Goal: Obtain resource: Download file/media

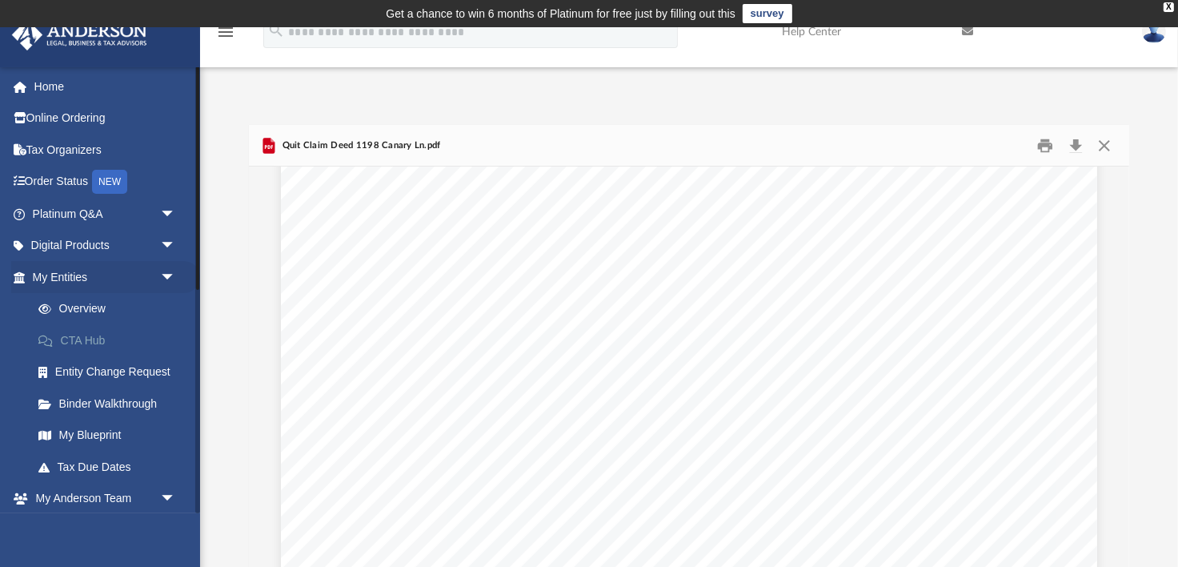
scroll to position [1677, 0]
click at [50, 80] on link "Home" at bounding box center [105, 86] width 189 height 32
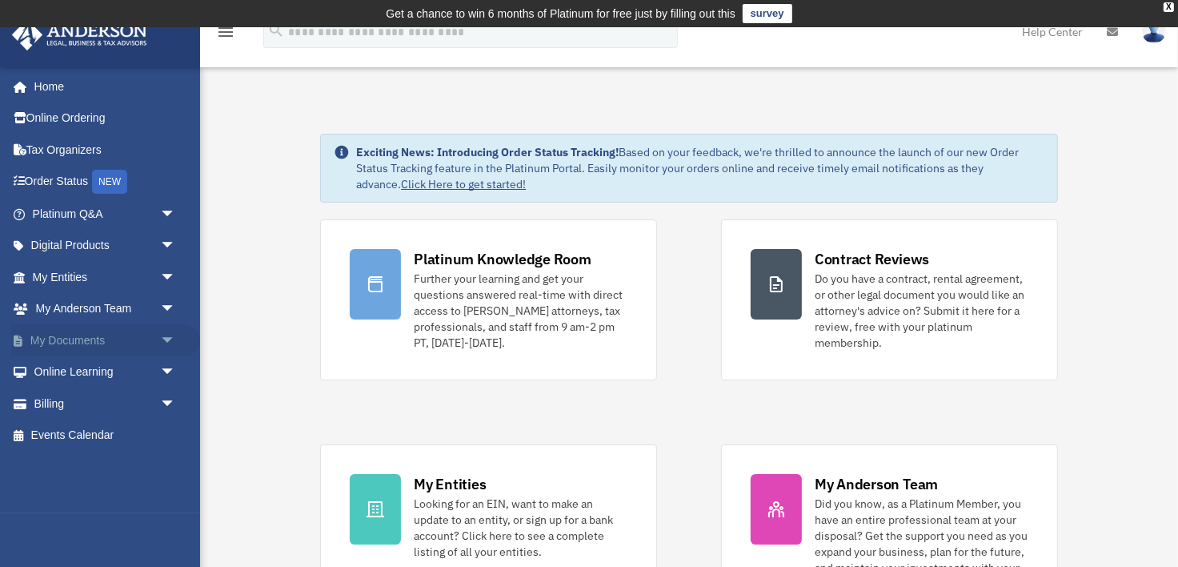
click at [167, 338] on span "arrow_drop_down" at bounding box center [176, 340] width 32 height 33
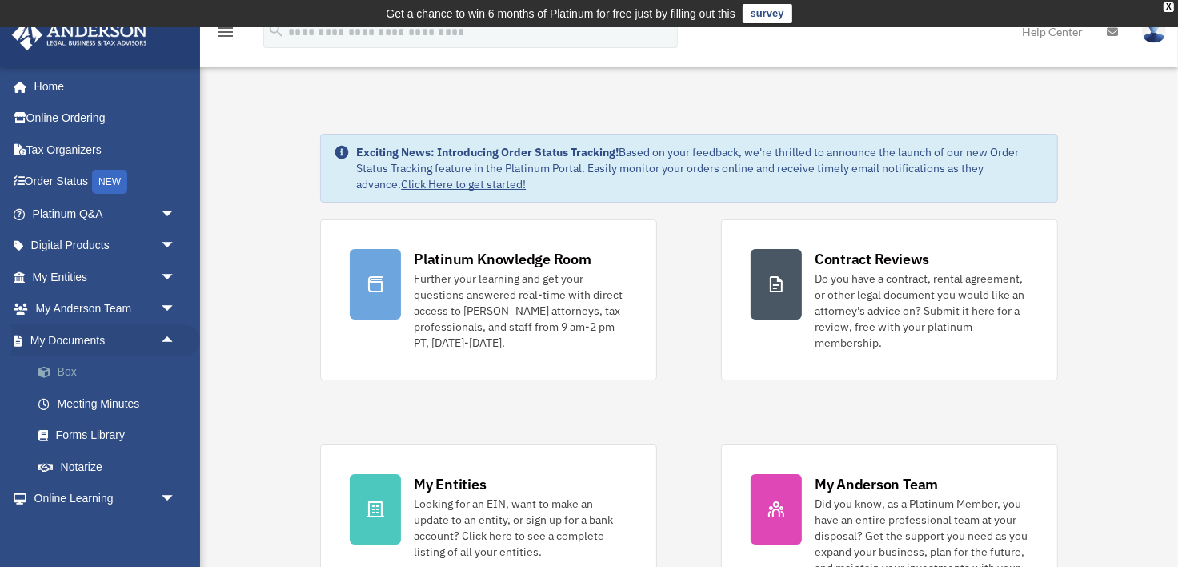
click at [70, 370] on link "Box" at bounding box center [111, 372] width 178 height 32
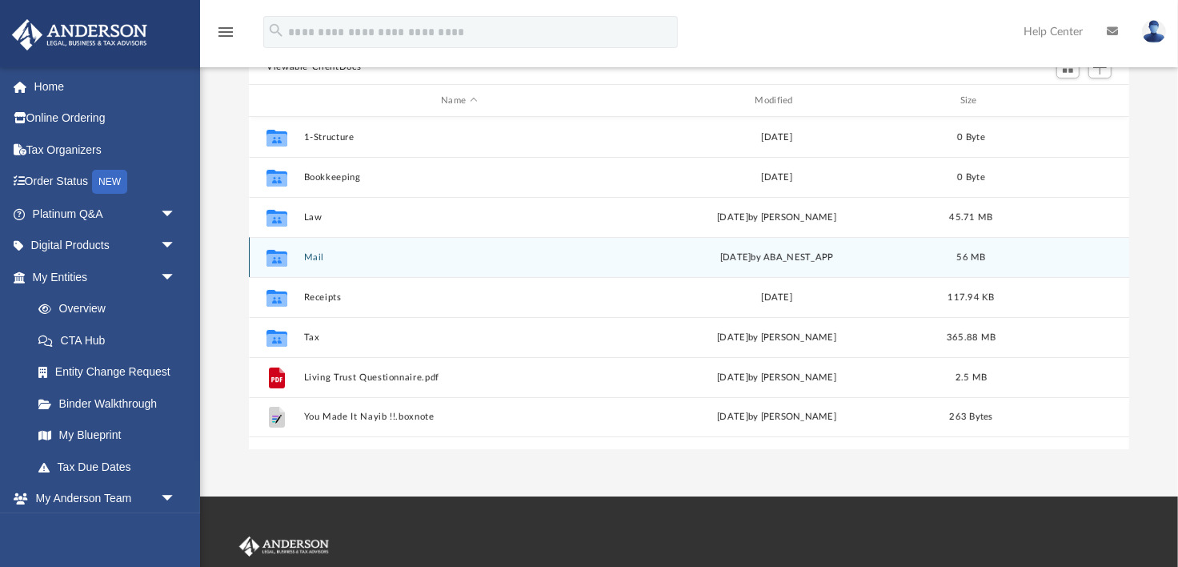
scroll to position [190, 0]
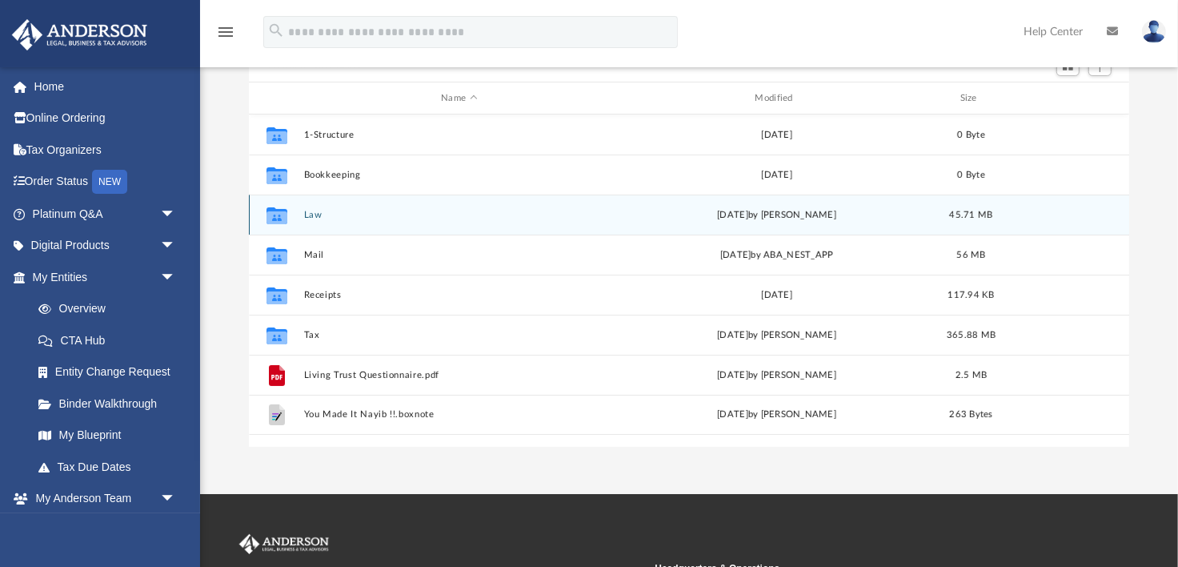
click at [306, 214] on button "Law" at bounding box center [459, 215] width 311 height 10
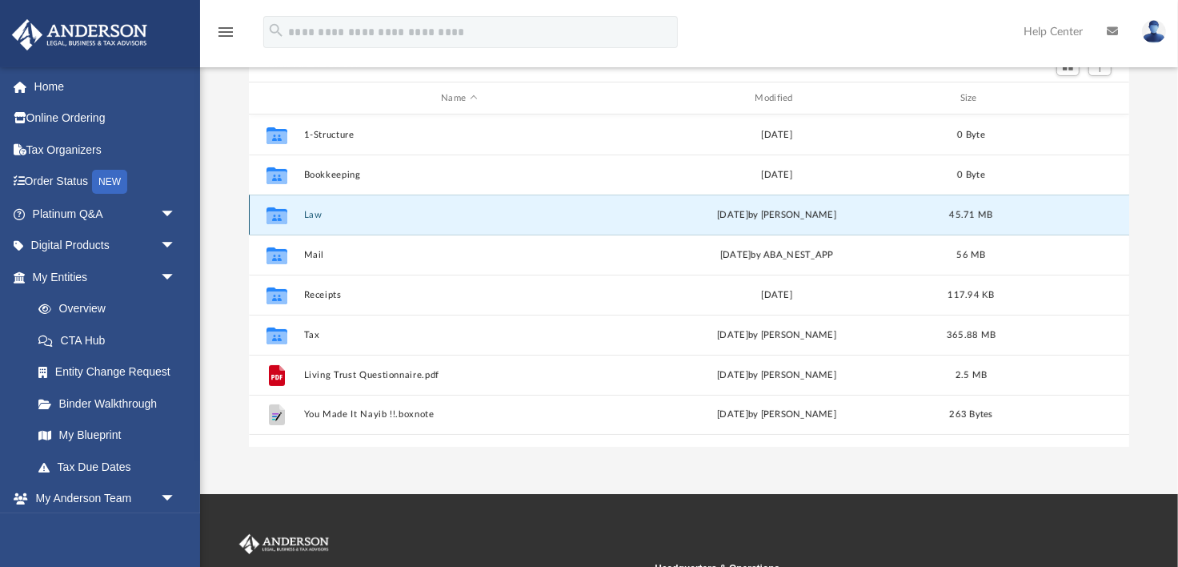
click at [306, 214] on button "Law" at bounding box center [459, 215] width 311 height 10
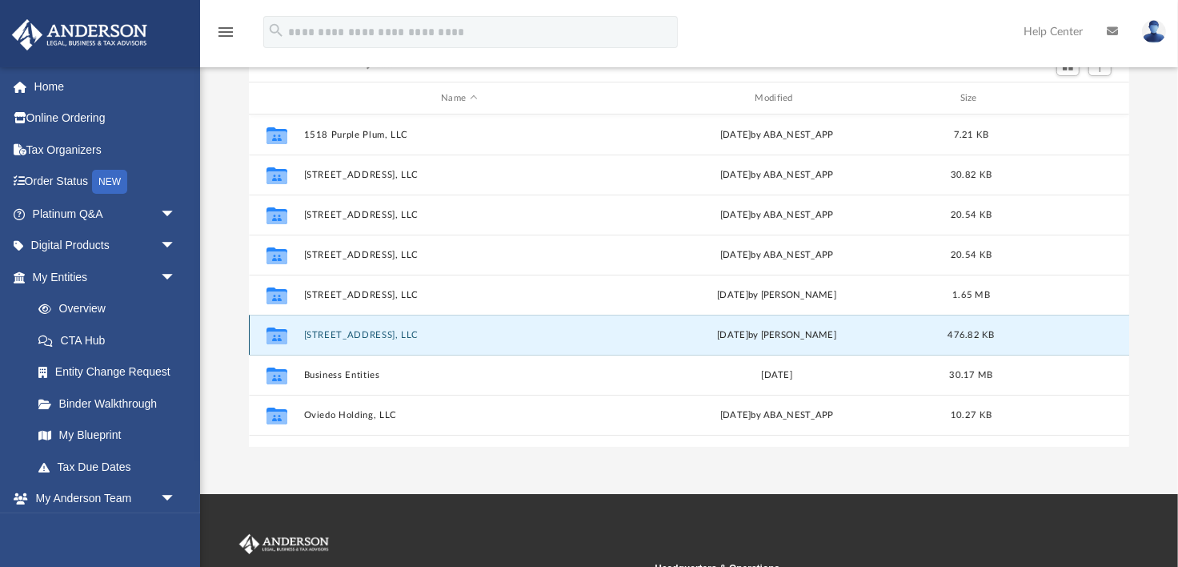
click at [351, 338] on button "986 Lagrange Ave, LLC" at bounding box center [459, 335] width 311 height 10
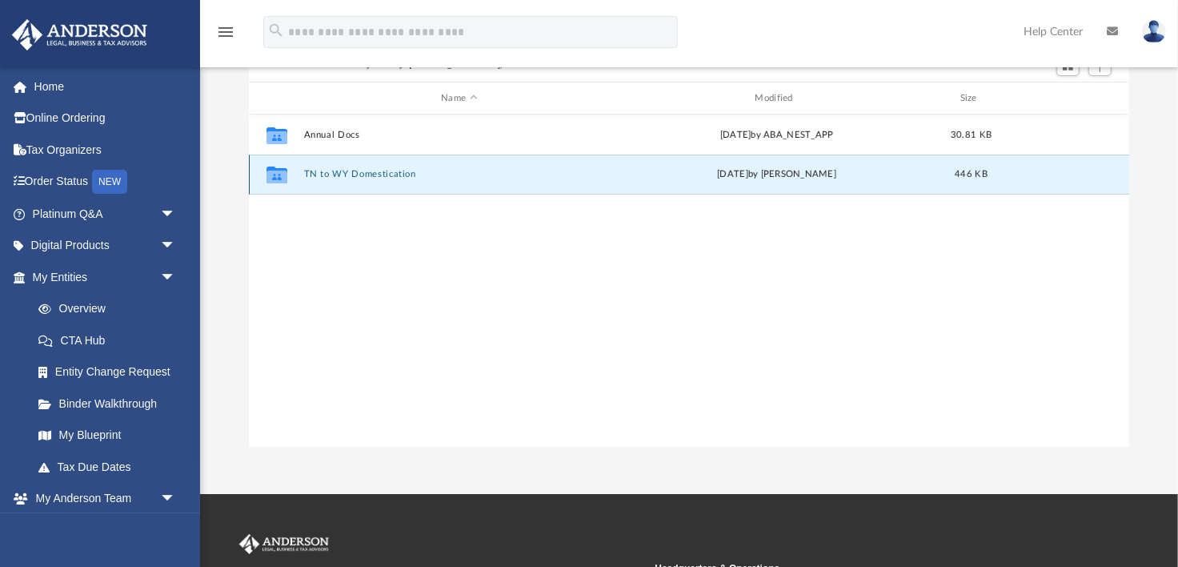
click at [373, 170] on button "TN to WY Domestication" at bounding box center [459, 175] width 311 height 10
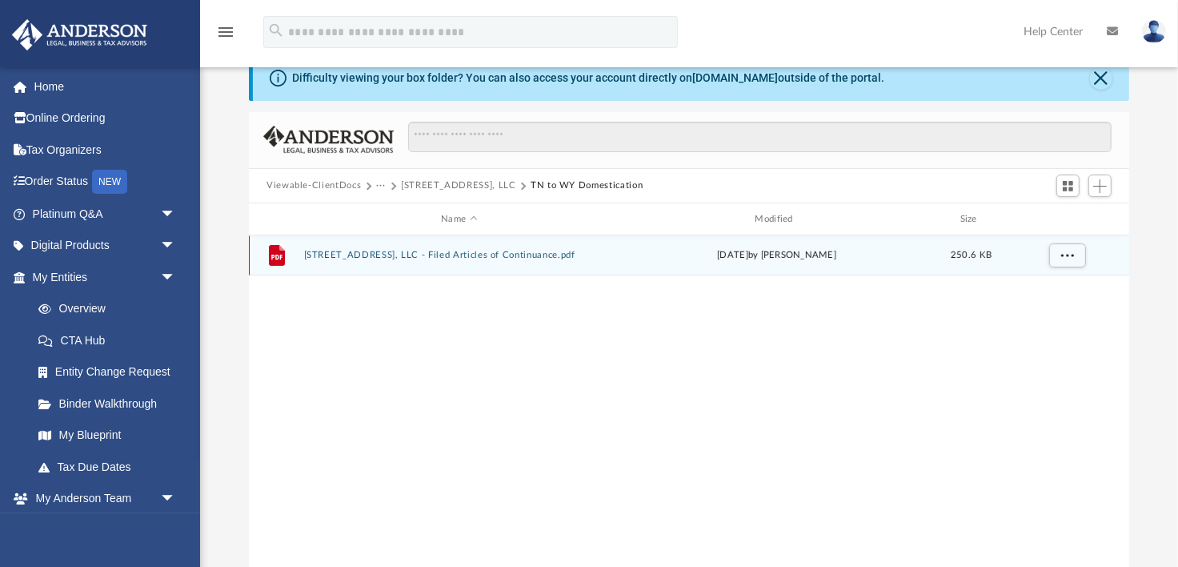
scroll to position [67, 0]
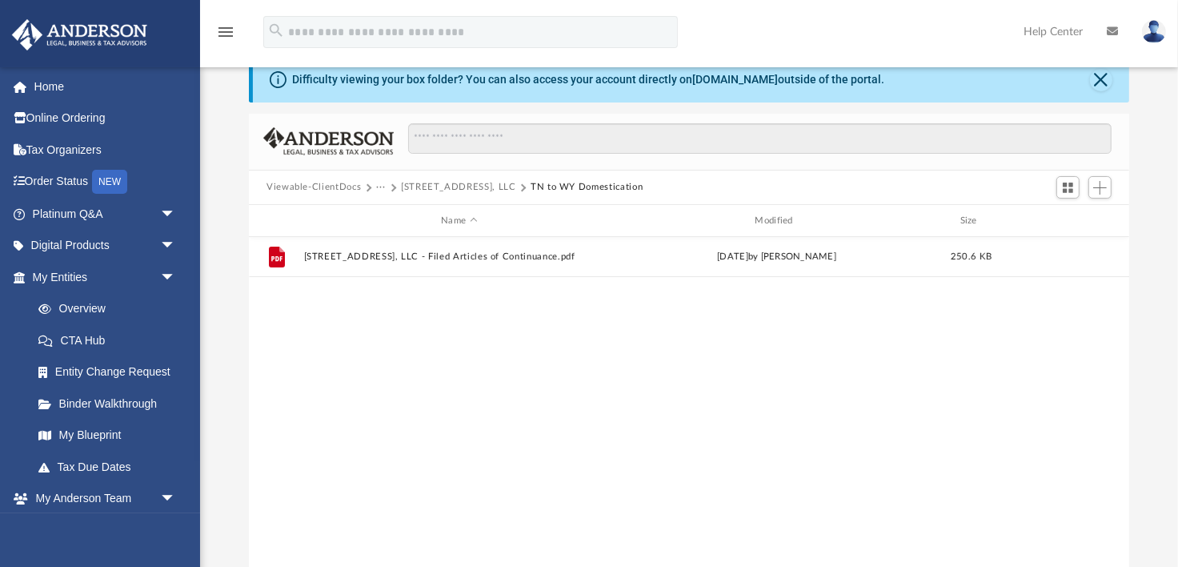
click at [429, 185] on button "986 Lagrange Ave, LLC" at bounding box center [458, 187] width 115 height 14
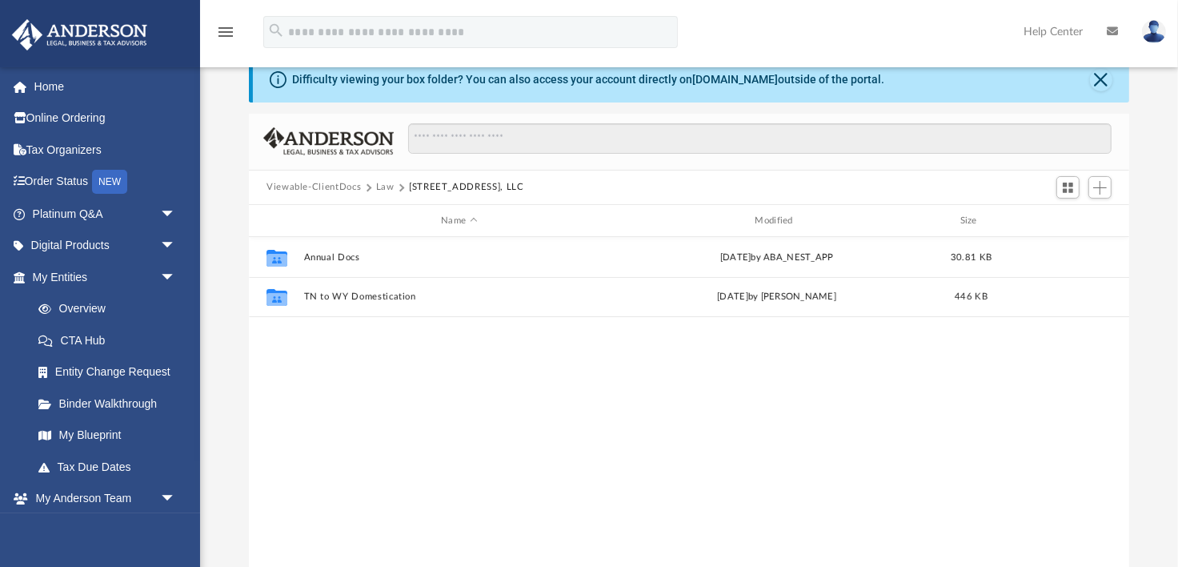
click at [381, 182] on button "Law" at bounding box center [385, 187] width 18 height 14
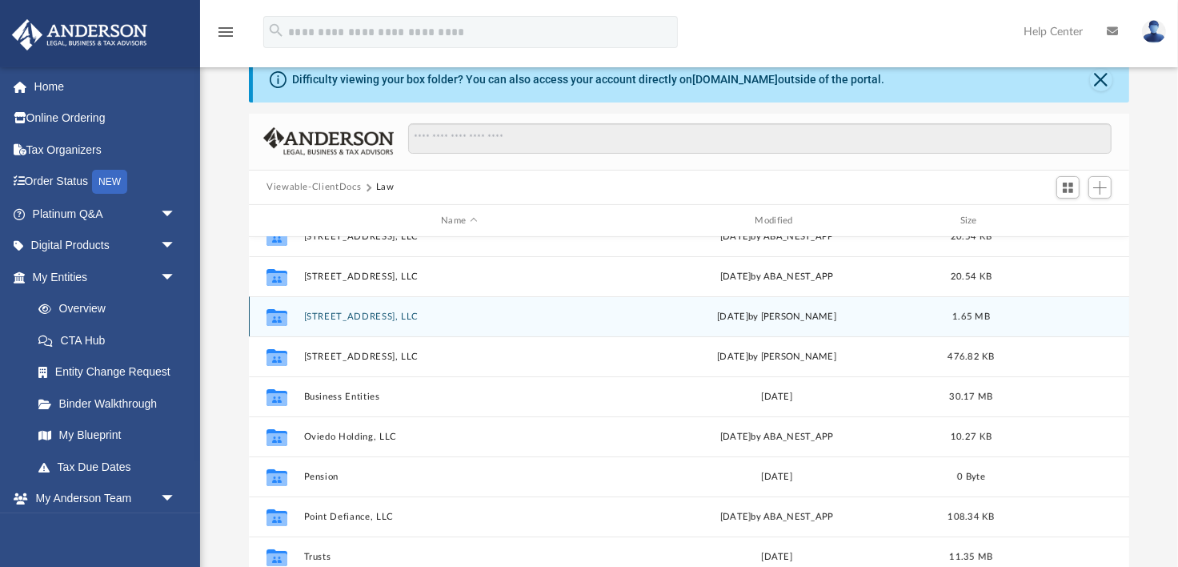
scroll to position [148, 0]
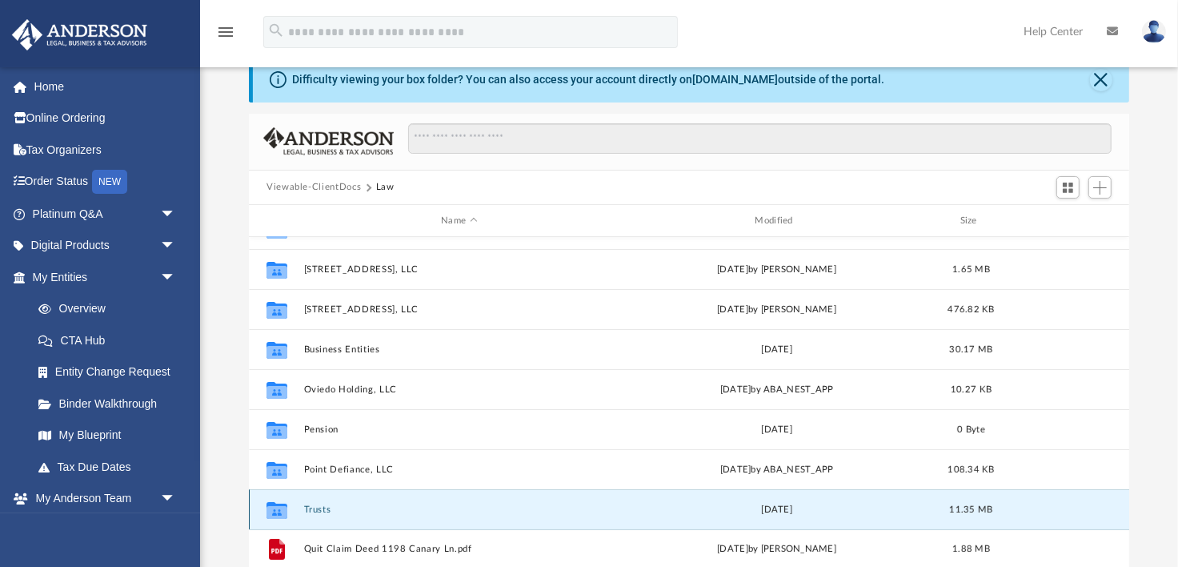
click at [319, 507] on button "Trusts" at bounding box center [459, 509] width 311 height 10
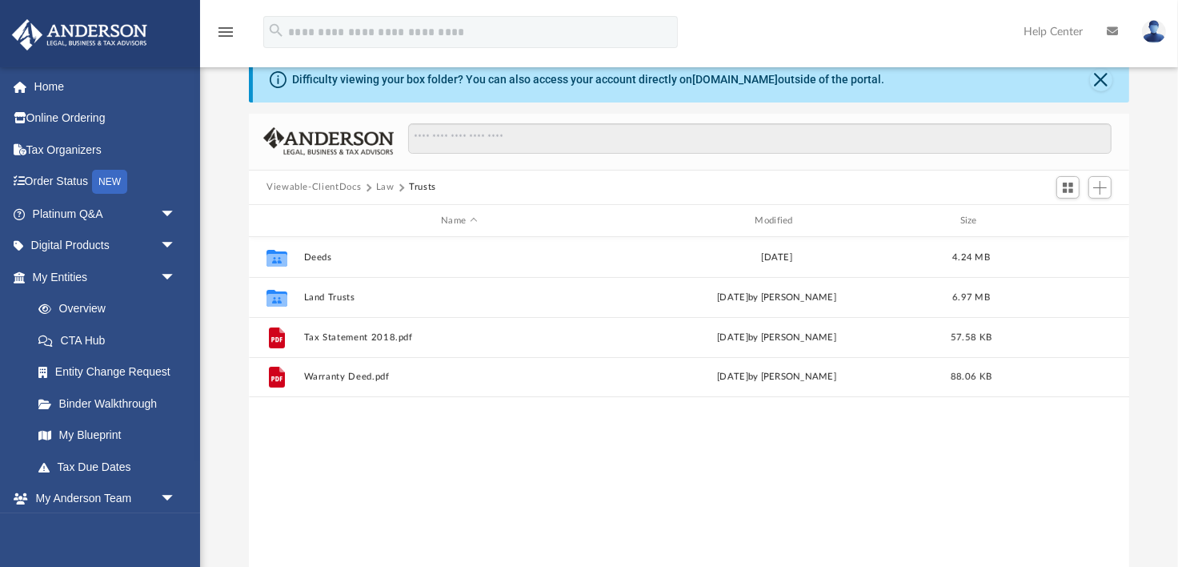
scroll to position [0, 0]
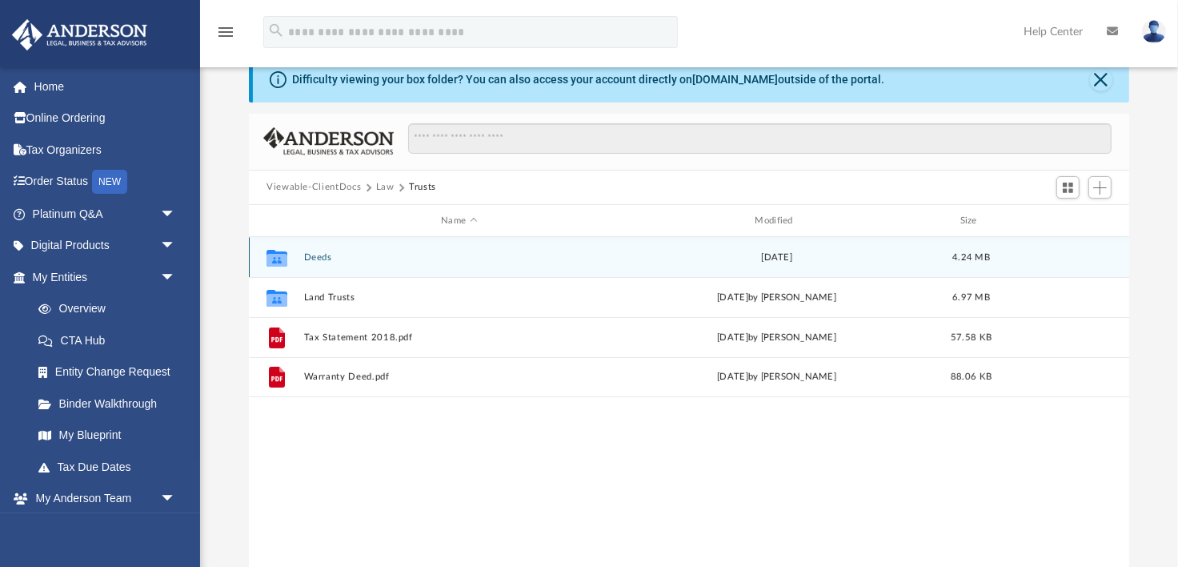
click at [305, 248] on div "Collaborated Folder Deeds Tue Jul 23 2019 4.24 MB" at bounding box center [689, 257] width 880 height 40
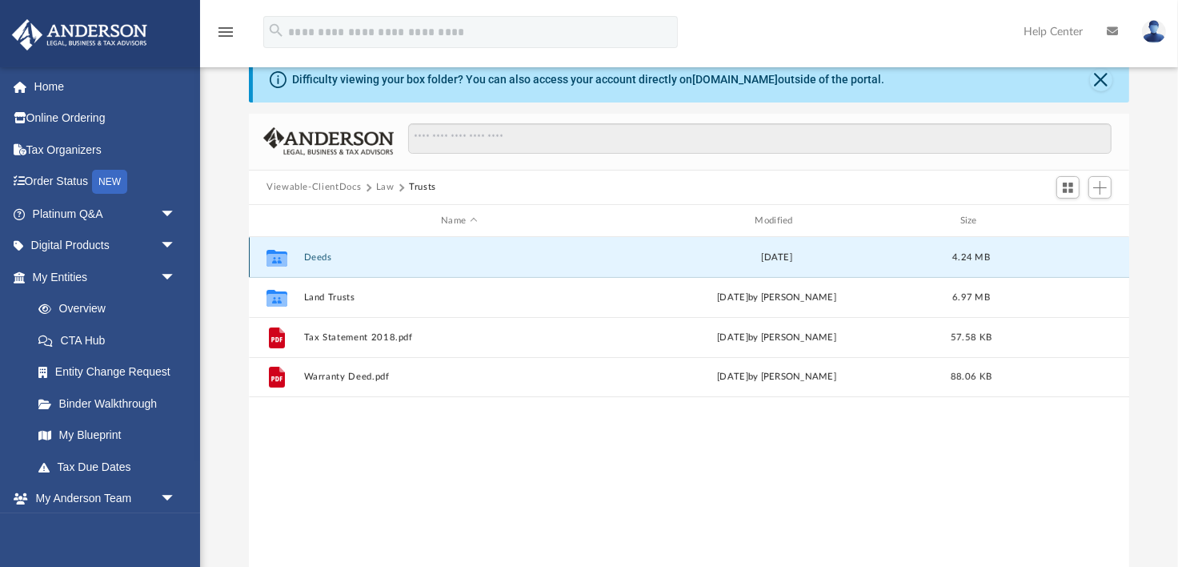
click at [305, 248] on div "Collaborated Folder Deeds Tue Jul 23 2019 4.24 MB" at bounding box center [689, 257] width 880 height 40
click at [307, 251] on div "Collaborated Folder Deeds Tue Jul 23 2019 4.24 MB" at bounding box center [689, 257] width 880 height 40
click at [308, 253] on button "Deeds" at bounding box center [459, 257] width 311 height 10
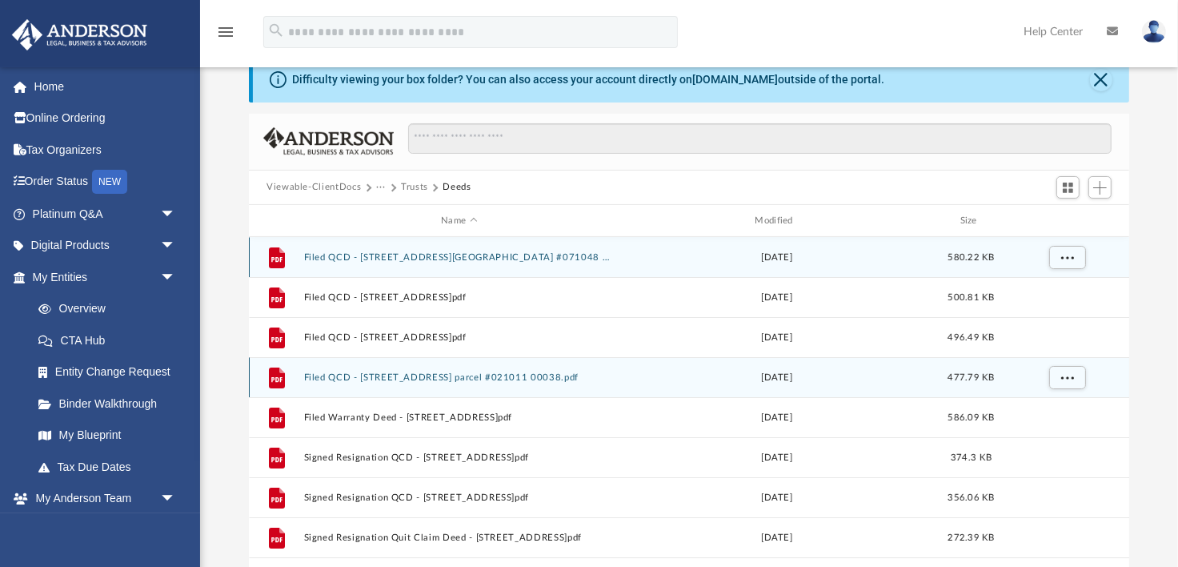
scroll to position [68, 0]
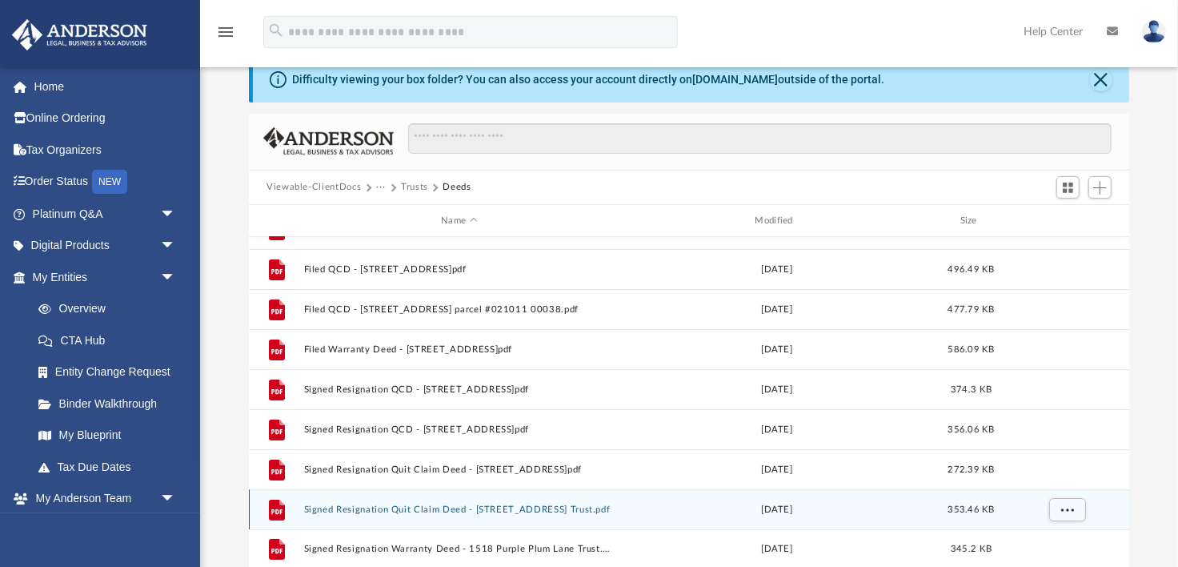
click at [420, 514] on div "File Signed Resignation Quit Claim Deed - 986 Lagrange Ave Trust.pdf Thu Jun 13…" at bounding box center [689, 509] width 880 height 40
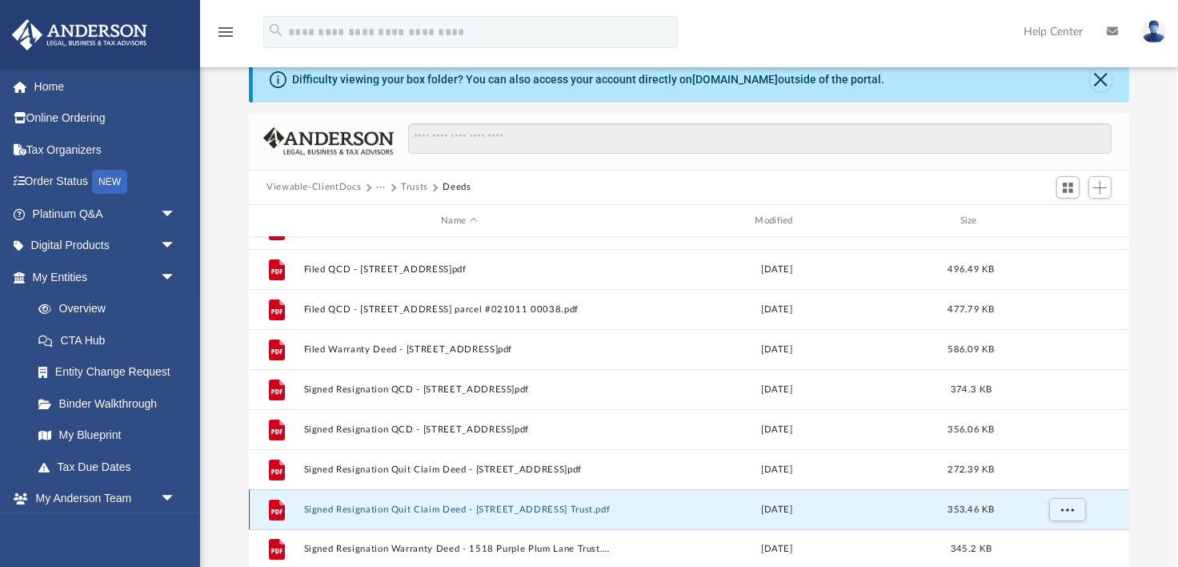
click at [423, 499] on div "File Signed Resignation Quit Claim Deed - 986 Lagrange Ave Trust.pdf Thu Jun 13…" at bounding box center [689, 509] width 880 height 40
click at [439, 511] on button "Signed Resignation Quit Claim Deed - 986 Lagrange Ave Trust.pdf" at bounding box center [459, 509] width 311 height 10
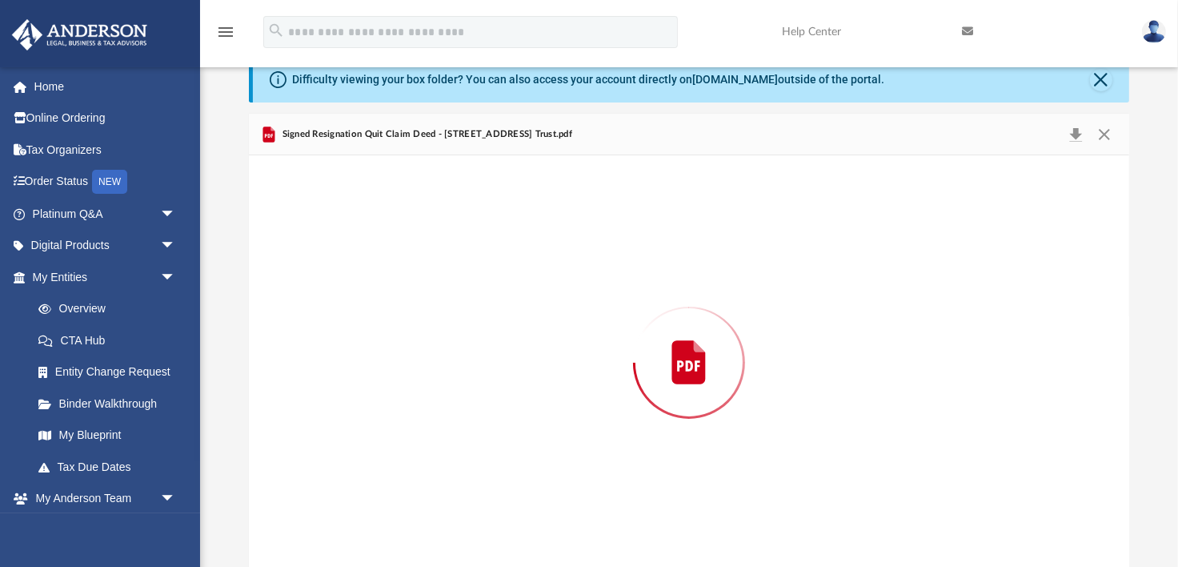
click at [439, 511] on div "Preview" at bounding box center [689, 361] width 880 height 413
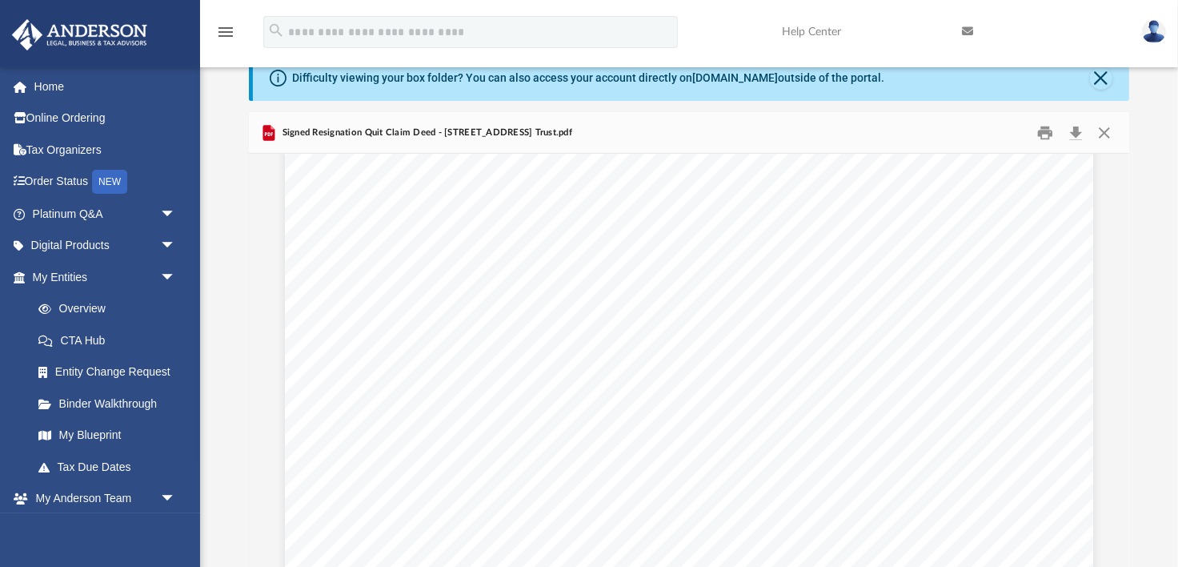
scroll to position [0, 0]
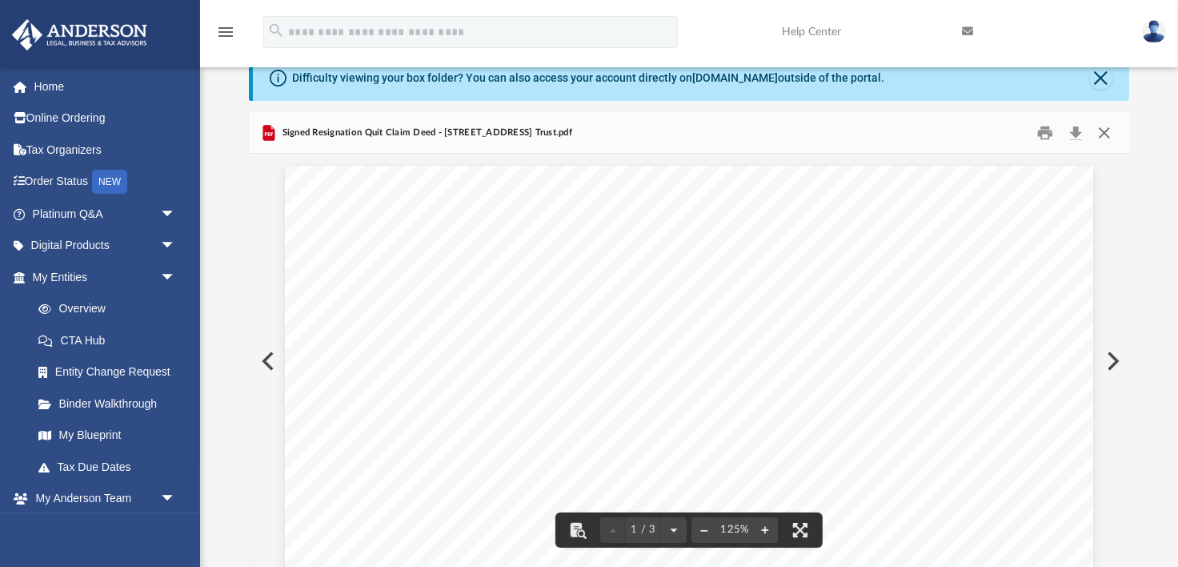
click at [1109, 127] on button "Close" at bounding box center [1104, 132] width 29 height 25
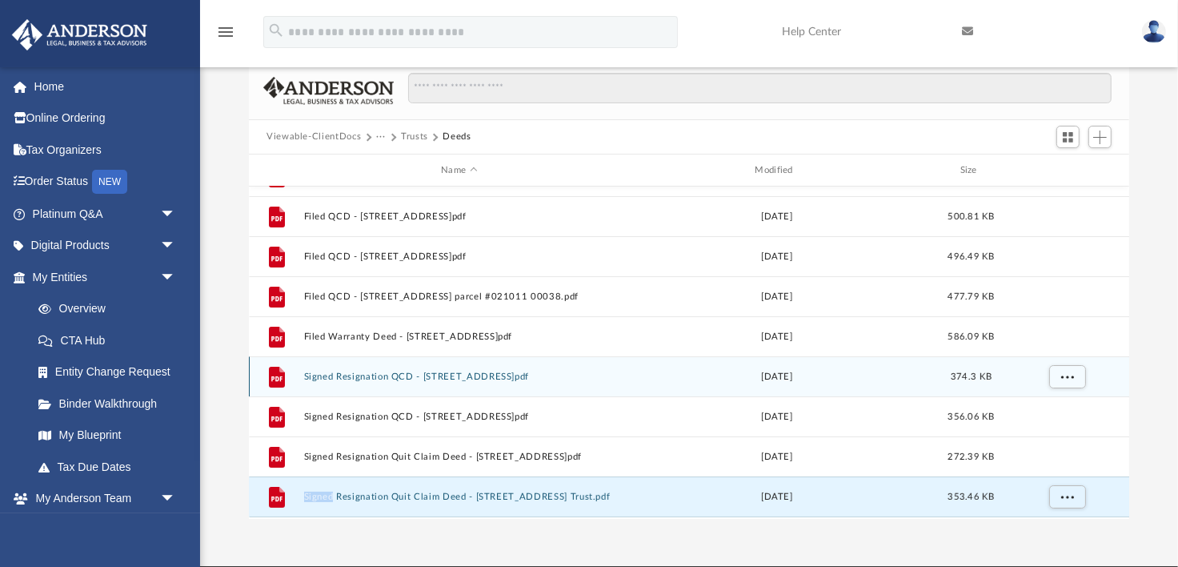
scroll to position [30, 0]
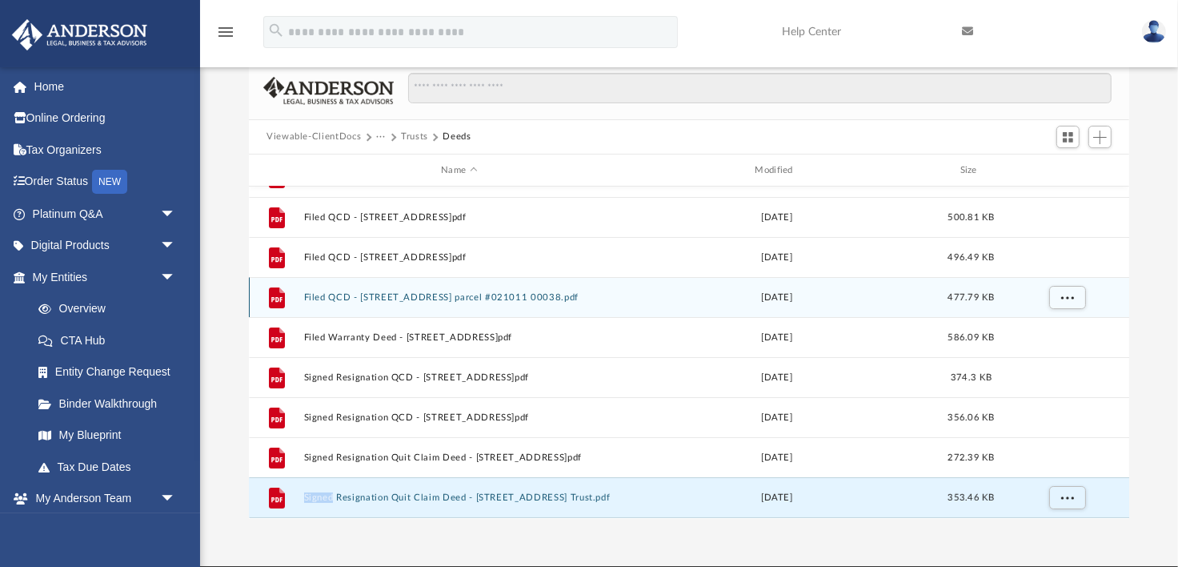
click at [400, 293] on button "Filed QCD - 986 Lagrange Avenue parcel #021011 00038.pdf" at bounding box center [459, 297] width 311 height 10
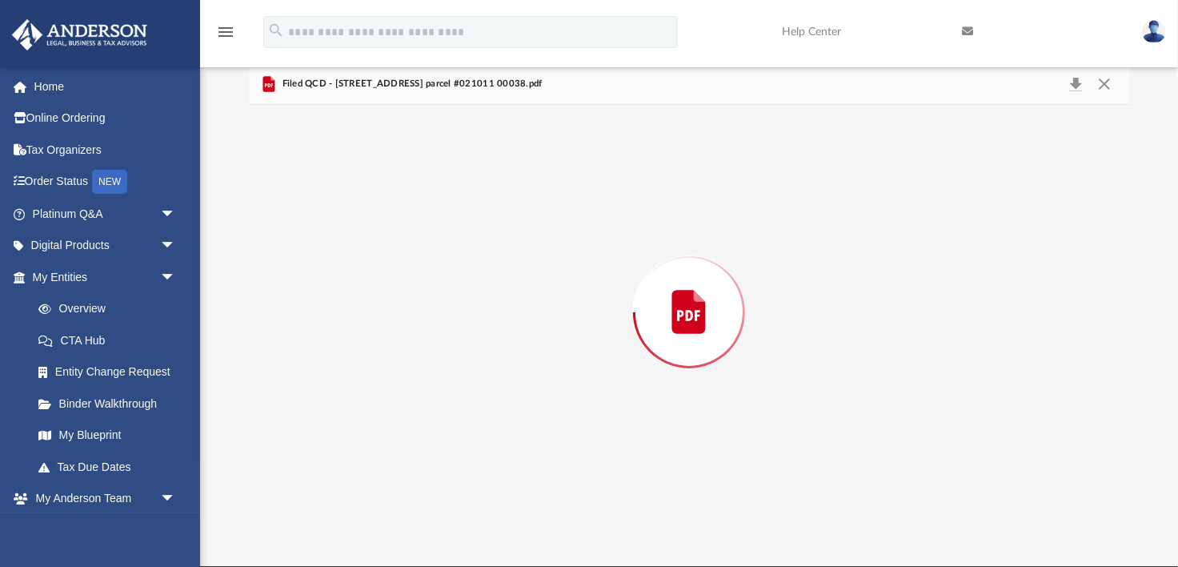
click at [400, 293] on div "Preview" at bounding box center [689, 311] width 880 height 413
